Goal: Information Seeking & Learning: Learn about a topic

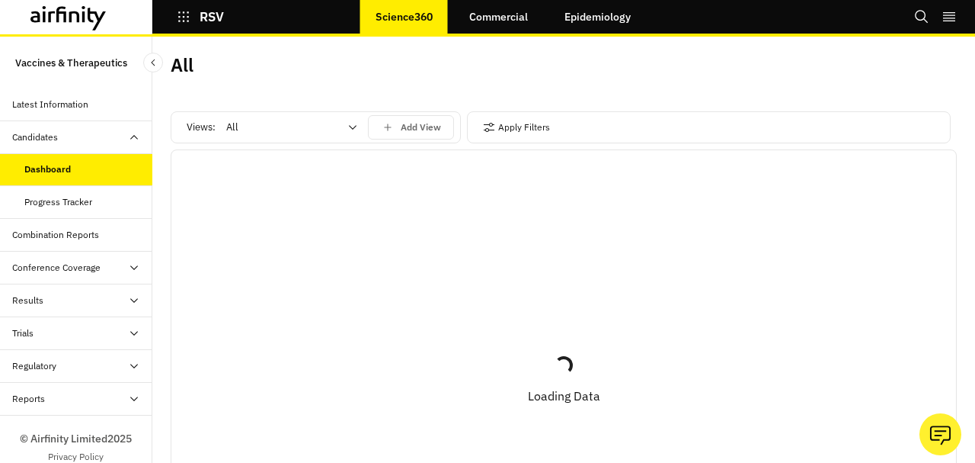
click at [274, 127] on div at bounding box center [282, 127] width 113 height 18
click at [273, 245] on p "Combination vaccines" at bounding box center [277, 246] width 99 height 15
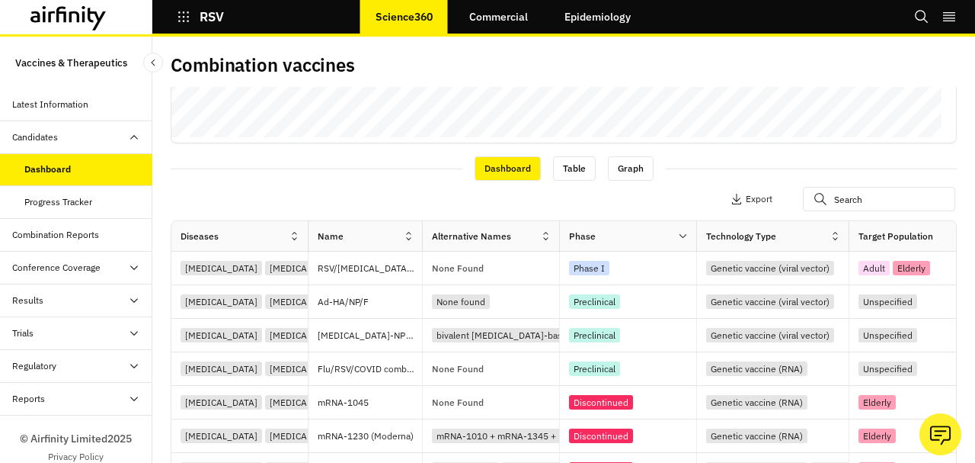
scroll to position [457, 0]
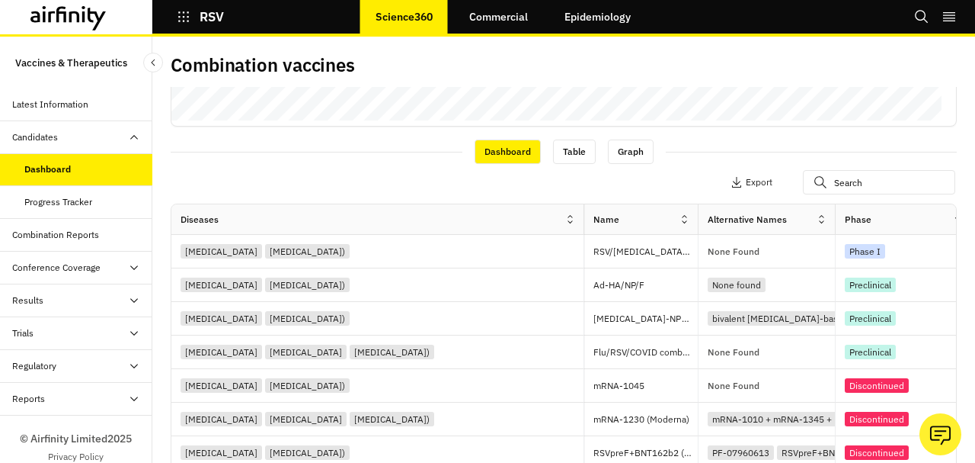
drag, startPoint x: 306, startPoint y: 215, endPoint x: 591, endPoint y: 208, distance: 285.1
click at [585, 208] on div "Diseases" at bounding box center [377, 219] width 413 height 30
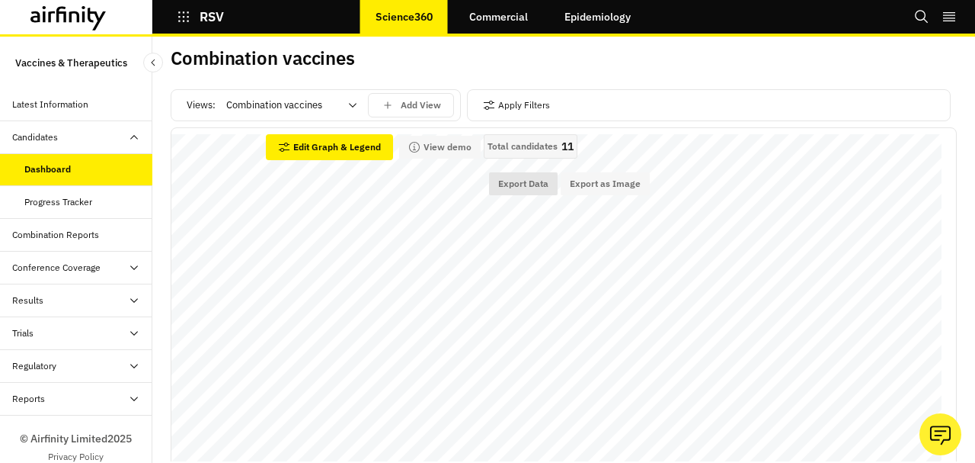
scroll to position [0, 0]
